Goal: Transaction & Acquisition: Purchase product/service

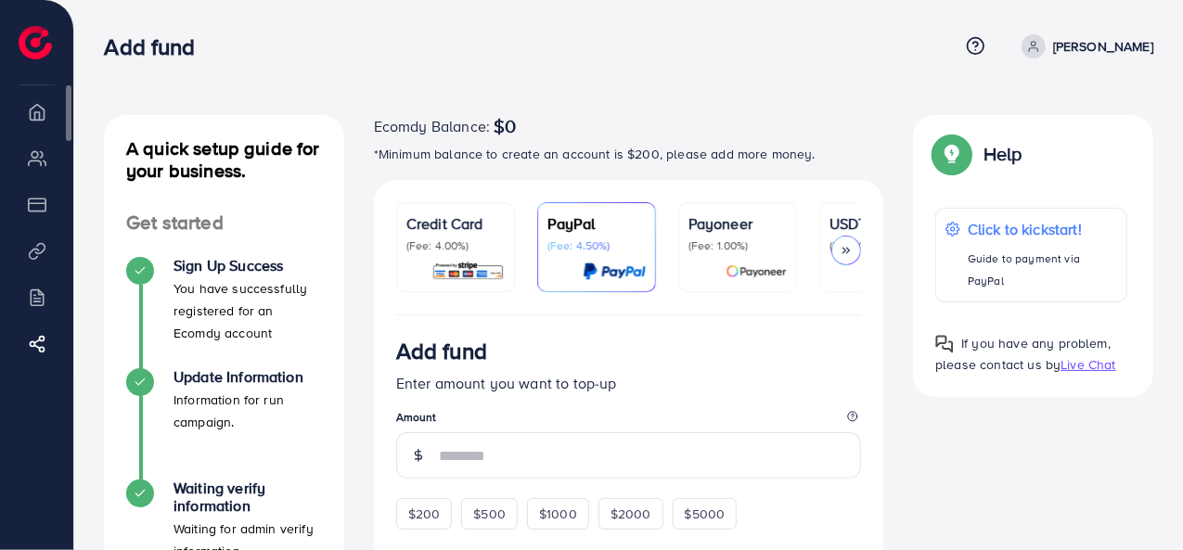
click at [48, 113] on li "Overview" at bounding box center [36, 111] width 73 height 37
click at [41, 119] on li "Overview" at bounding box center [36, 111] width 73 height 37
click at [41, 166] on li "My ad accounts" at bounding box center [36, 157] width 73 height 37
click at [33, 203] on li "Payment" at bounding box center [36, 204] width 73 height 37
click at [28, 38] on img at bounding box center [35, 42] width 33 height 33
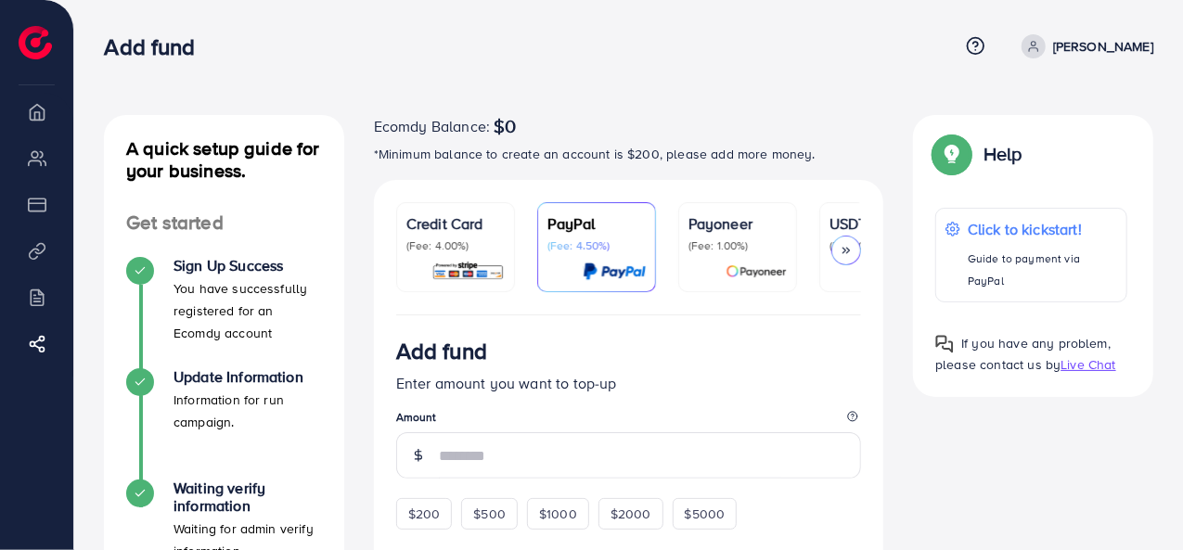
click at [1099, 34] on link "[PERSON_NAME]" at bounding box center [1083, 46] width 139 height 24
click at [813, 58] on div "Add fund" at bounding box center [531, 46] width 855 height 27
click at [1104, 34] on link "[PERSON_NAME]" at bounding box center [1083, 46] width 139 height 24
click at [882, 34] on div "Add fund" at bounding box center [531, 46] width 855 height 27
click at [33, 112] on li "Overview" at bounding box center [36, 111] width 73 height 37
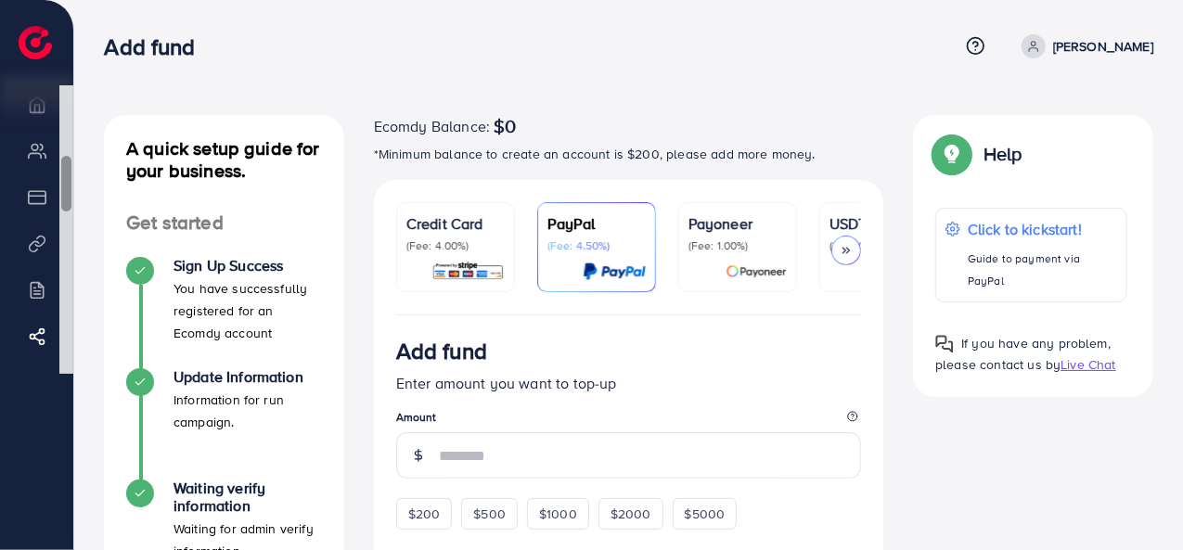
drag, startPoint x: 63, startPoint y: 130, endPoint x: 37, endPoint y: 298, distance: 170.0
click at [37, 298] on ul "Overview My ad accounts Payment Product Links Billing Affiliate Program" at bounding box center [36, 230] width 73 height 291
drag, startPoint x: 65, startPoint y: 250, endPoint x: 79, endPoint y: 50, distance: 200.0
click at [79, 50] on div "Add fund Help Center Contact Support Term and policy About Us Nisha Hanif Log o…" at bounding box center [591, 524] width 1183 height 1049
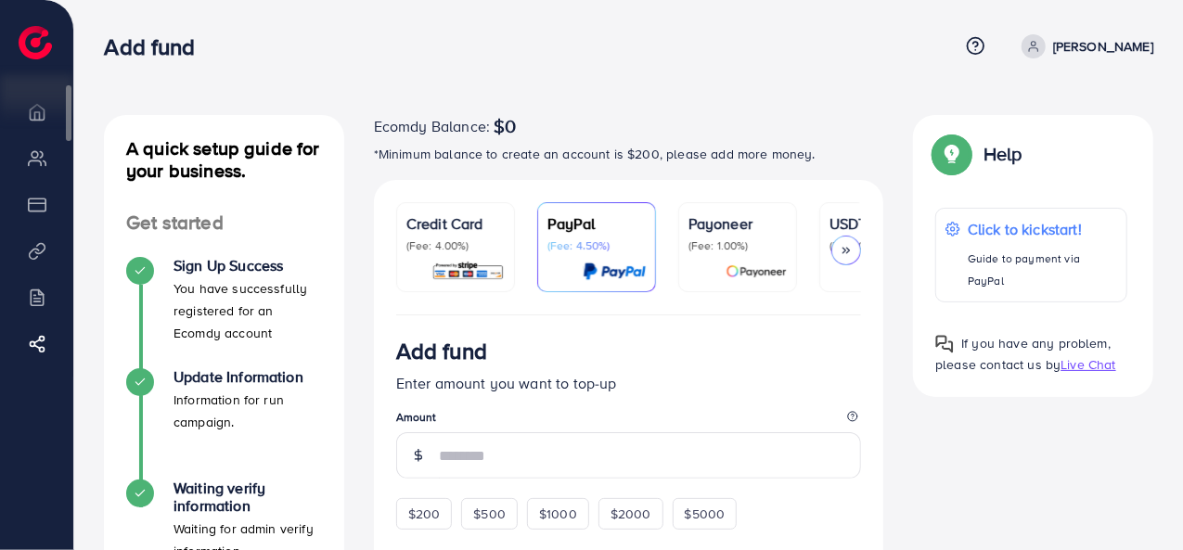
click at [28, 172] on li "My ad accounts" at bounding box center [36, 157] width 73 height 37
click at [380, 90] on div "A quick setup guide for your business. Get started Sign Up Success You have suc…" at bounding box center [628, 524] width 1109 height 1049
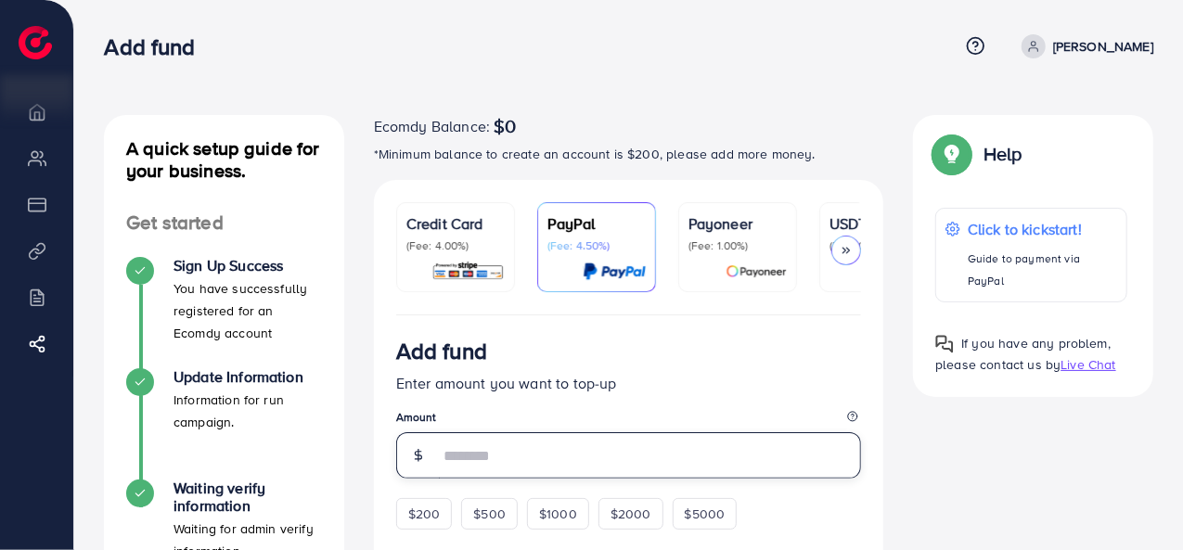
click at [578, 474] on input "number" at bounding box center [650, 455] width 423 height 46
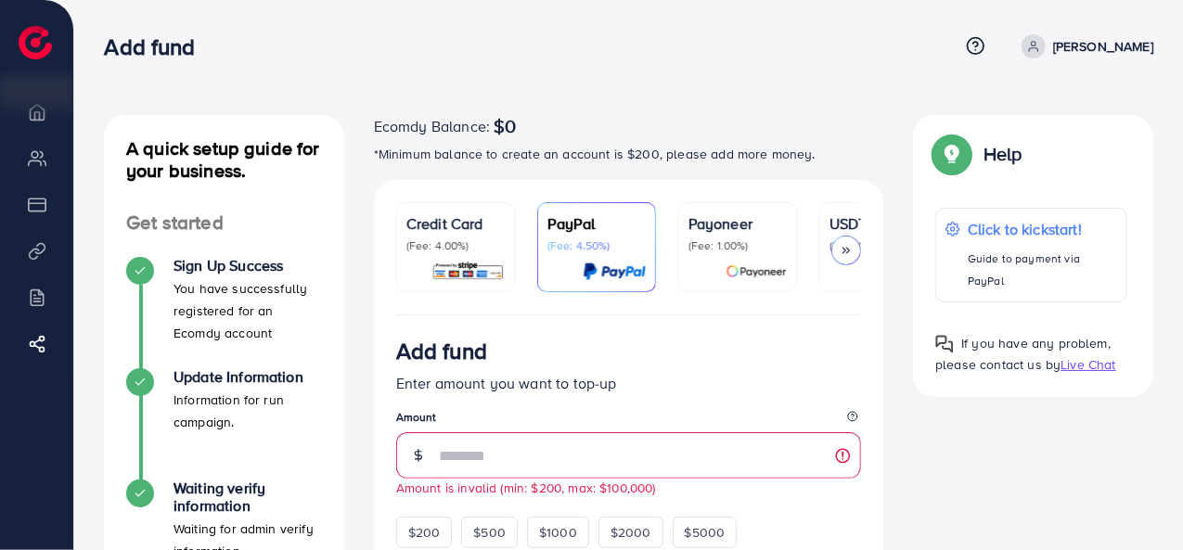
click at [806, 380] on p "Enter amount you want to top-up" at bounding box center [629, 383] width 466 height 22
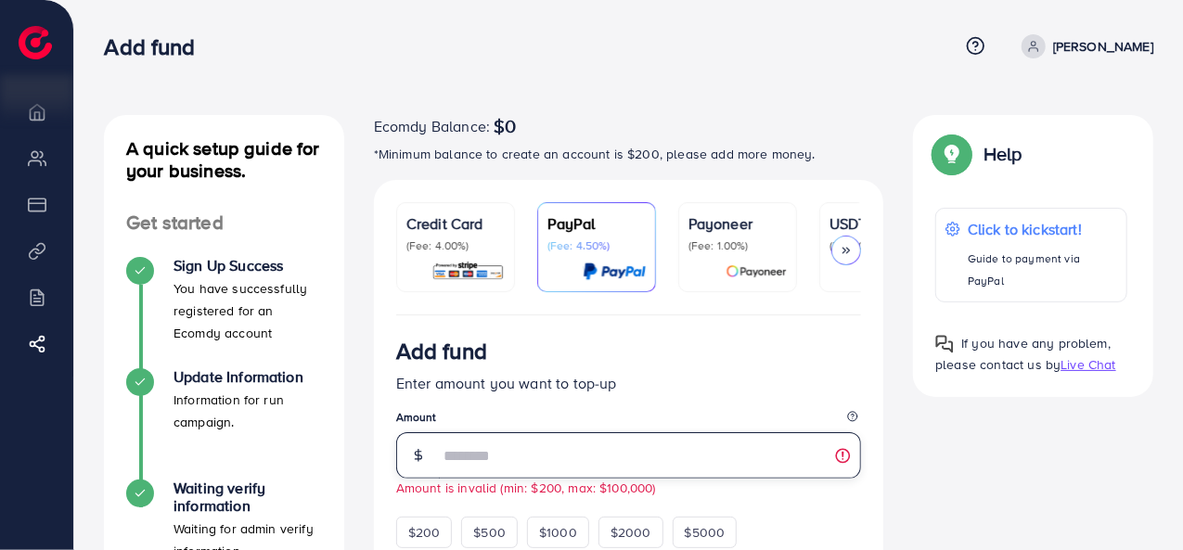
click at [572, 479] on input "**" at bounding box center [650, 455] width 423 height 46
click at [505, 460] on input "**" at bounding box center [650, 455] width 423 height 46
type input "*"
type input "**"
drag, startPoint x: 570, startPoint y: 463, endPoint x: 305, endPoint y: 463, distance: 264.5
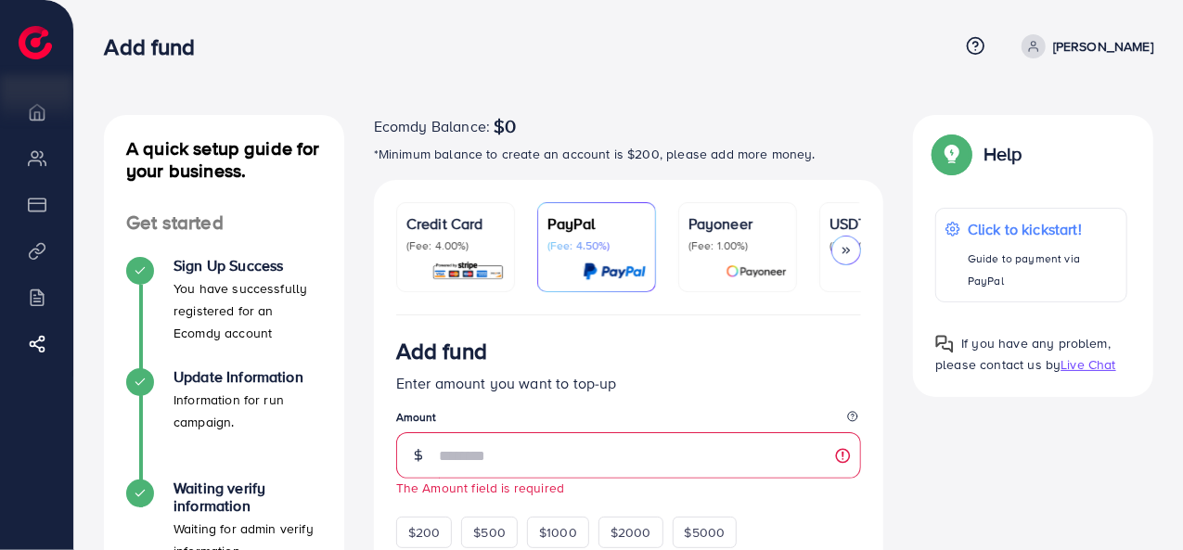
click at [750, 352] on div "Add fund" at bounding box center [629, 355] width 466 height 34
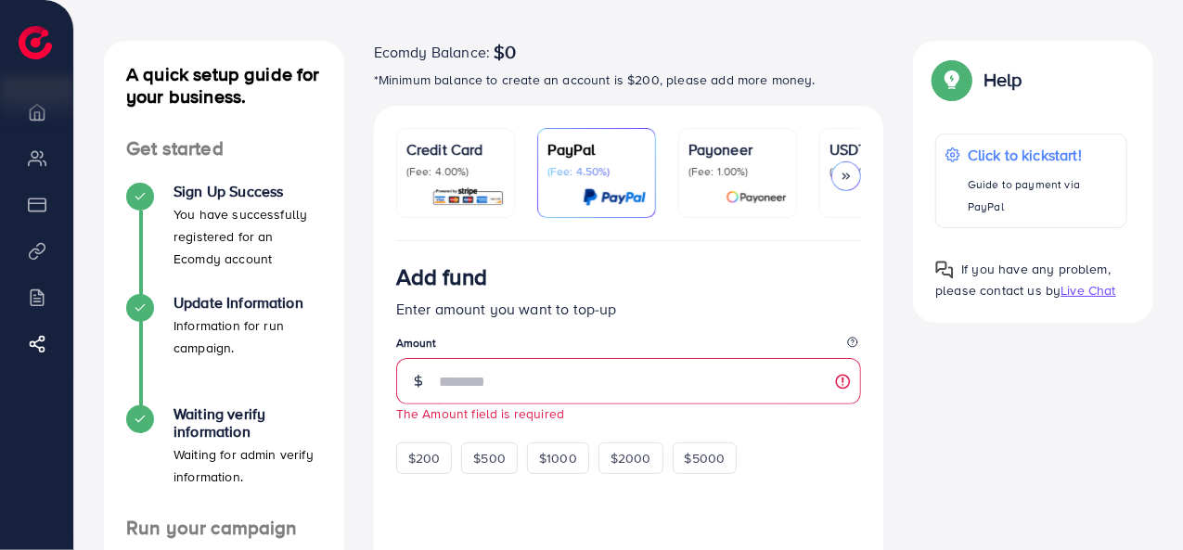
scroll to position [111, 0]
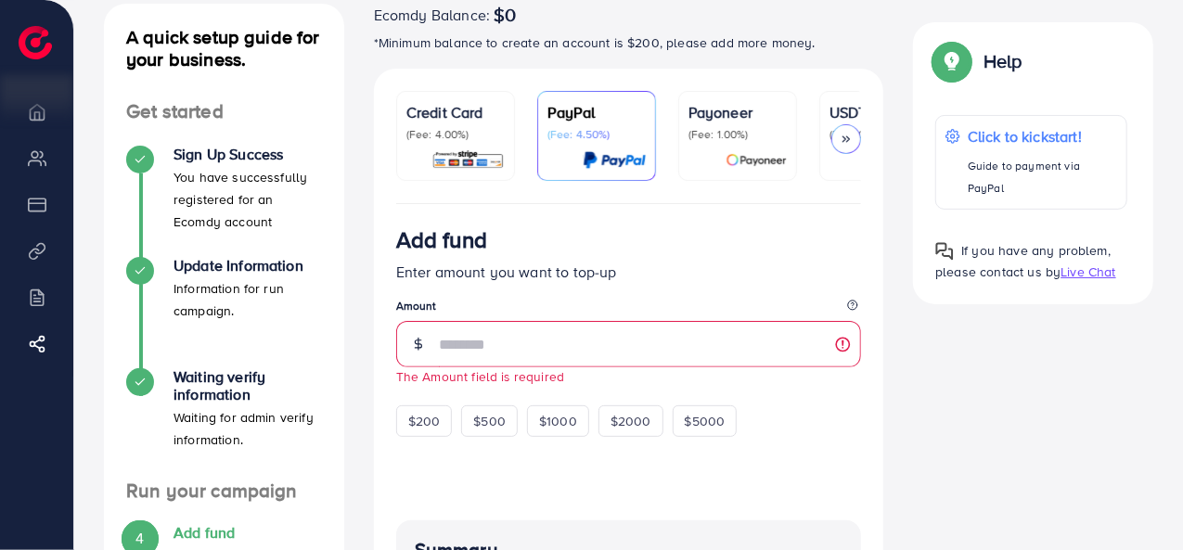
click at [676, 244] on div "Add fund" at bounding box center [629, 243] width 466 height 34
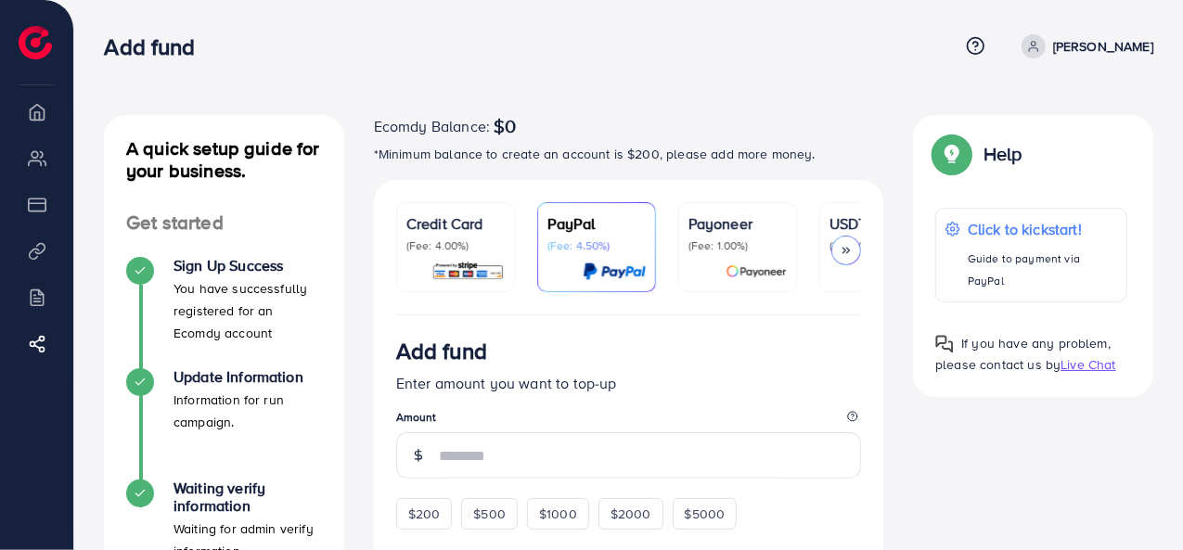
click at [1040, 45] on icon at bounding box center [1033, 46] width 13 height 13
click at [796, 73] on nav "Add fund Help Center Contact Support Term and policy About Us Nisha Hanif Log o…" at bounding box center [629, 46] width 1050 height 66
